Goal: Navigation & Orientation: Find specific page/section

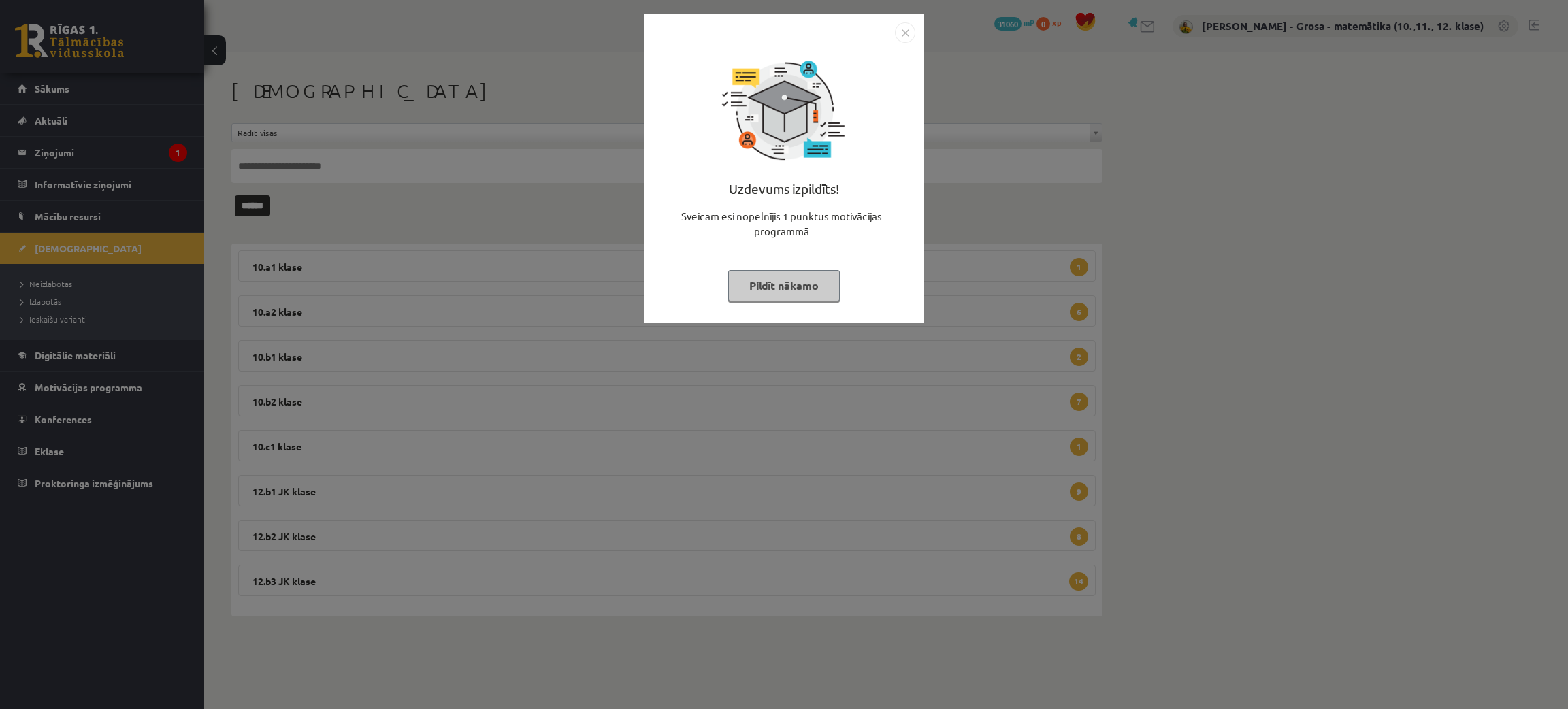
click at [754, 280] on button "Pildīt nākamo" at bounding box center [784, 285] width 112 height 31
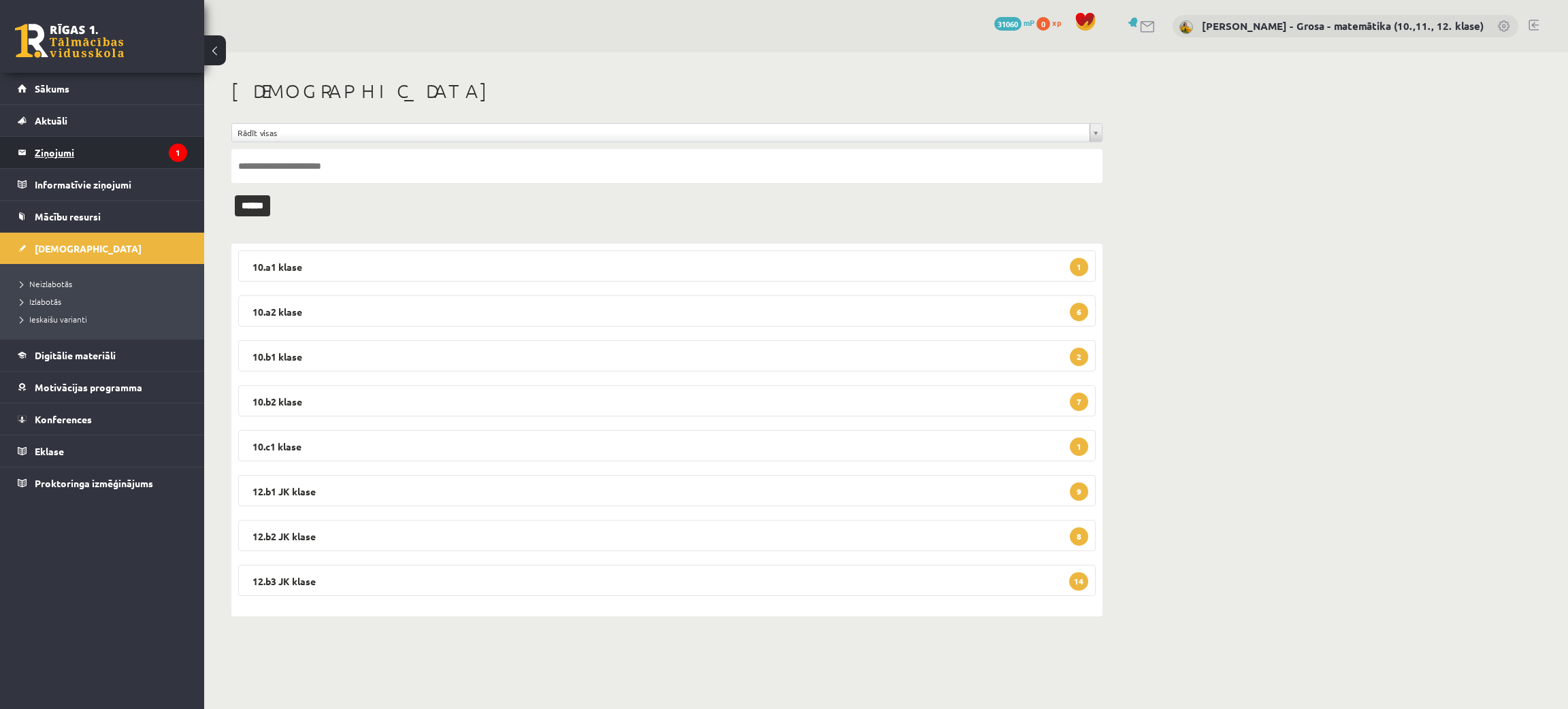
click at [172, 158] on icon "1" at bounding box center [178, 153] width 18 height 18
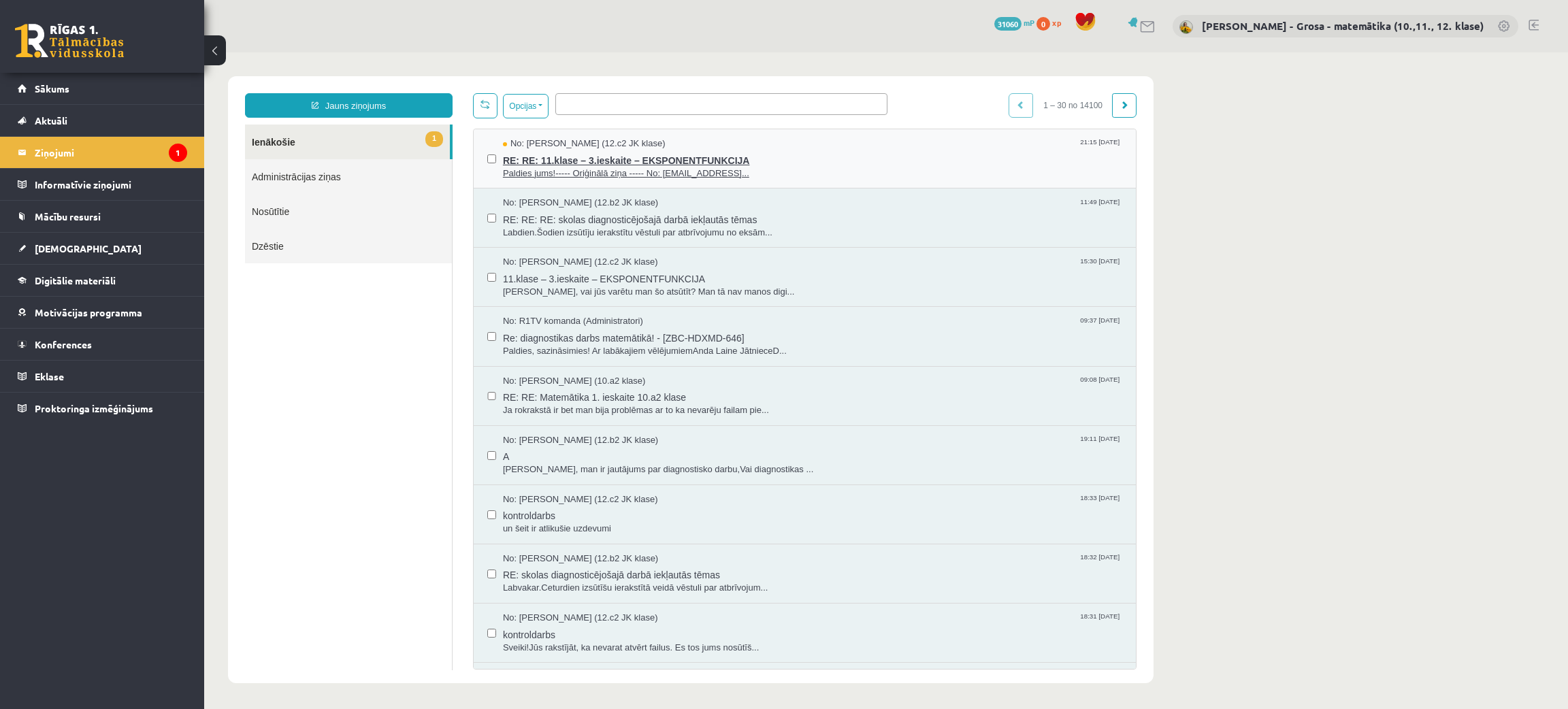
click at [987, 175] on span "Paldies jums!----- Oriģinālā ziņa ----- No: [EMAIL_ADDRESS]..." at bounding box center [812, 174] width 619 height 13
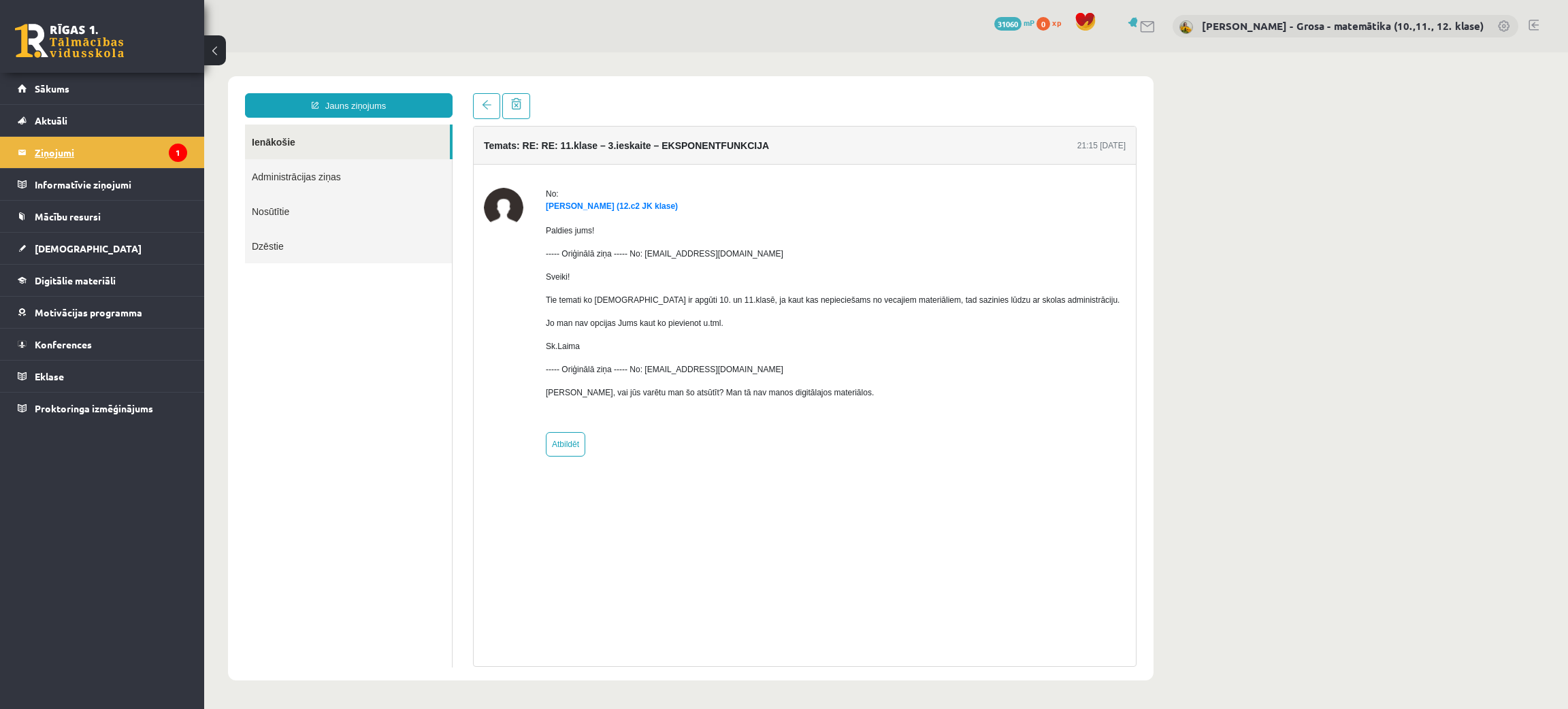
click at [58, 165] on legend "Ziņojumi 1" at bounding box center [111, 152] width 153 height 31
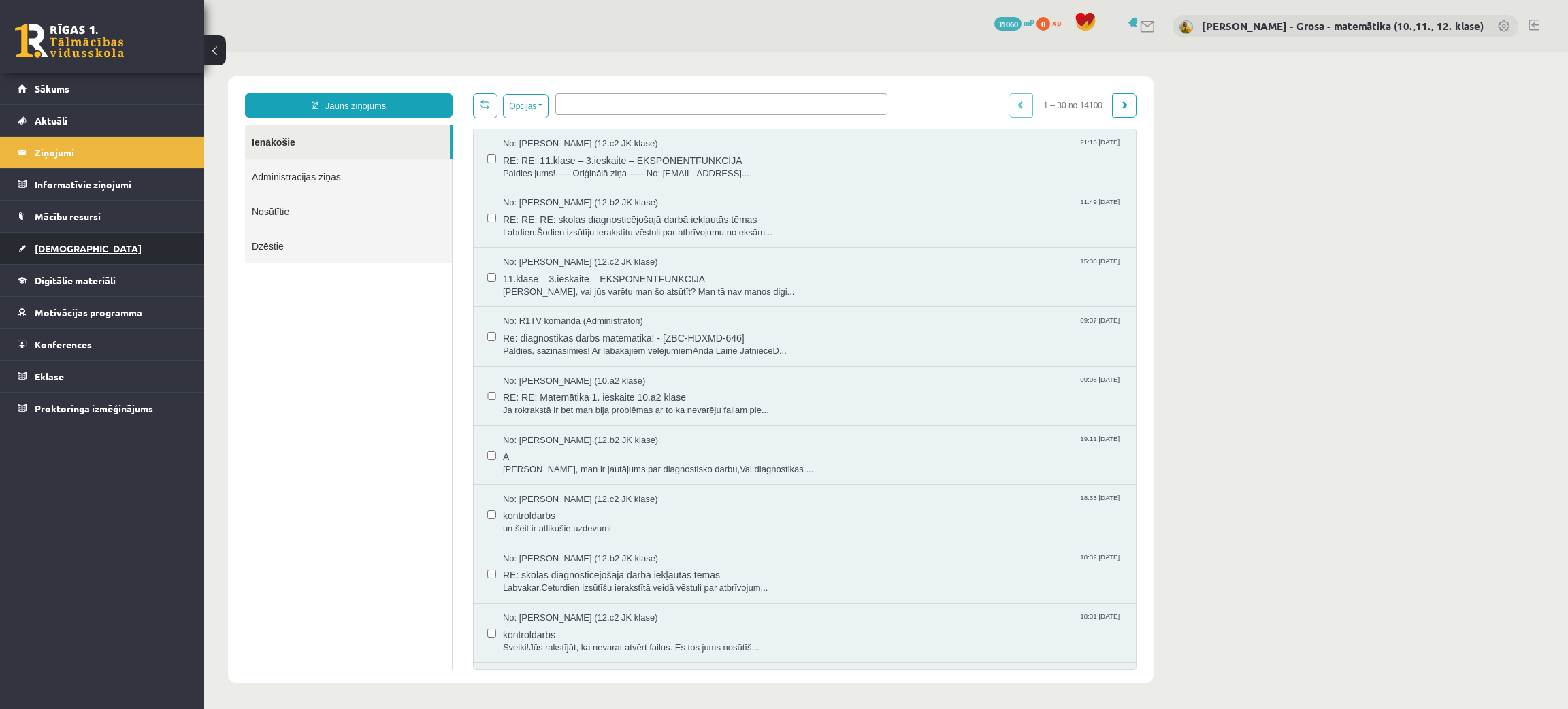
click at [71, 255] on link "[DEMOGRAPHIC_DATA]" at bounding box center [102, 248] width 169 height 31
